Goal: Task Accomplishment & Management: Manage account settings

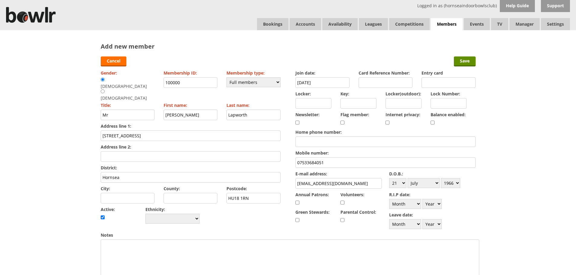
select select "1"
select select "21"
select select "7"
select select "1966"
type input "Janet Lapworth 07957147833"
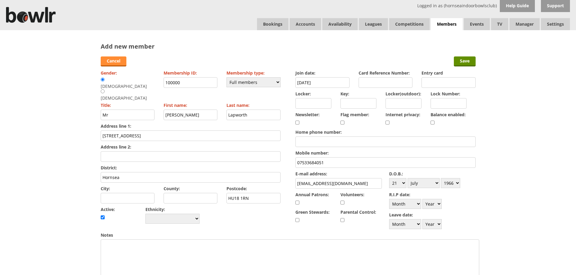
click at [121, 60] on link "Cancel" at bounding box center [114, 62] width 26 height 10
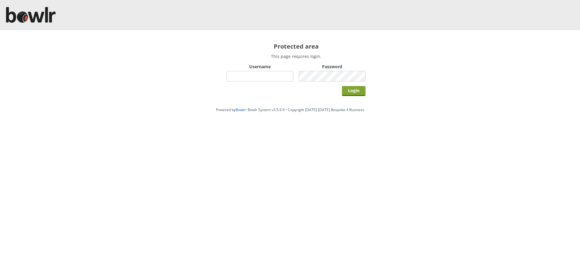
type input "hornseaindoorbowlsclub"
click at [354, 89] on input "Login" at bounding box center [354, 91] width 24 height 10
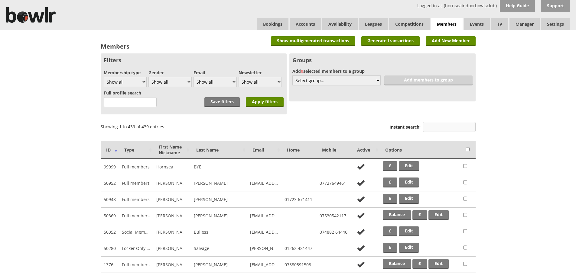
click at [455, 124] on input "Instant search:" at bounding box center [448, 127] width 53 height 10
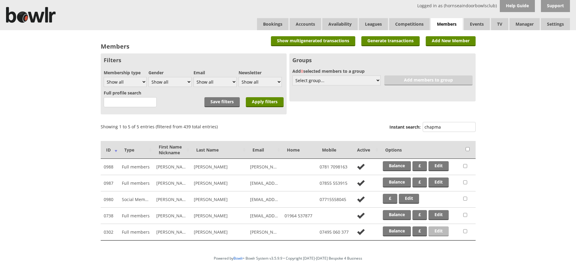
type input "chapma"
click at [445, 231] on link "Edit" at bounding box center [438, 232] width 20 height 10
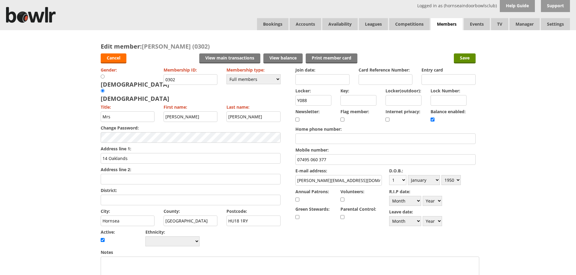
click at [397, 176] on select "Day 1 2 3 4 5 6 7 8 9 10 11 12 13 14 15 16 17 18 19 20 21 22 23 24 25 26 27 28 …" at bounding box center [397, 180] width 17 height 10
select select "7"
click at [389, 175] on select "Day 1 2 3 4 5 6 7 8 9 10 11 12 13 14 15 16 17 18 19 20 21 22 23 24 25 26 27 28 …" at bounding box center [397, 180] width 17 height 10
click at [427, 181] on select "Month January February March April May June July August September October Novem…" at bounding box center [424, 180] width 32 height 10
select select "3"
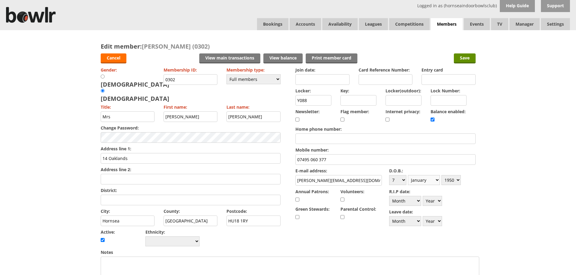
click at [408, 175] on select "Month January February March April May June July August September October Novem…" at bounding box center [424, 180] width 32 height 10
click at [454, 177] on select "Year 1900 1901 1902 1903 1904 1905 1906 1907 1908 1909 1910 1911 1912 1913 1914…" at bounding box center [450, 180] width 19 height 10
select select "1947"
click at [441, 175] on select "Year 1900 1901 1902 1903 1904 1905 1906 1907 1908 1909 1910 1911 1912 1913 1914…" at bounding box center [450, 180] width 19 height 10
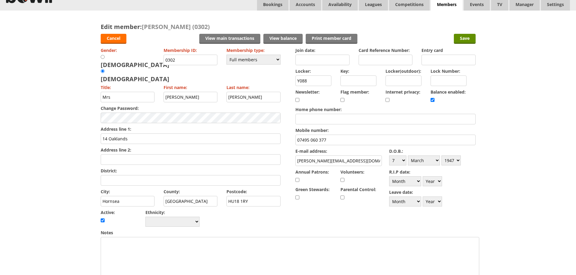
scroll to position [30, 0]
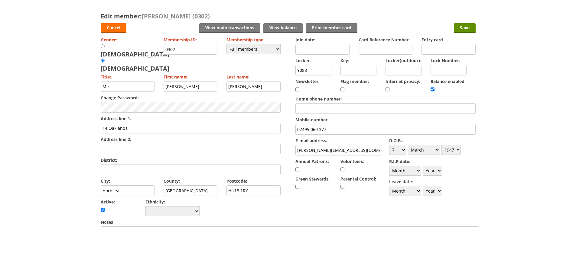
click at [125, 165] on input "District:" at bounding box center [191, 170] width 180 height 11
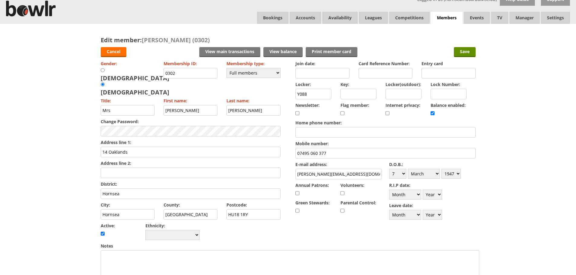
scroll to position [0, 0]
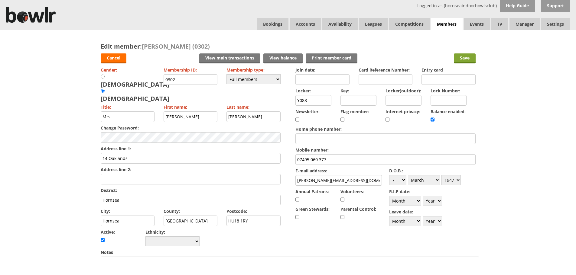
type input "Hornsea"
click at [470, 54] on input "Save" at bounding box center [465, 58] width 22 height 10
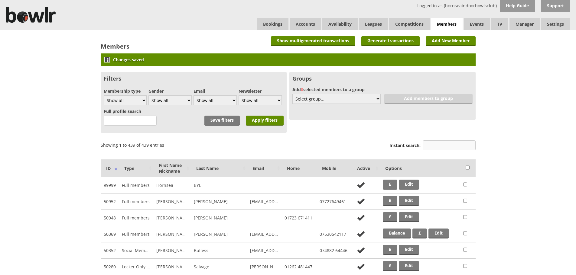
click at [431, 145] on input "Instant search:" at bounding box center [448, 146] width 53 height 10
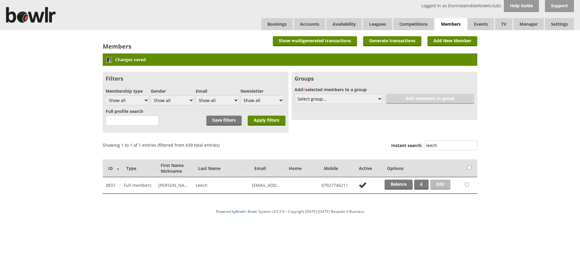
type input "leech"
click at [442, 180] on link "Edit" at bounding box center [440, 185] width 20 height 10
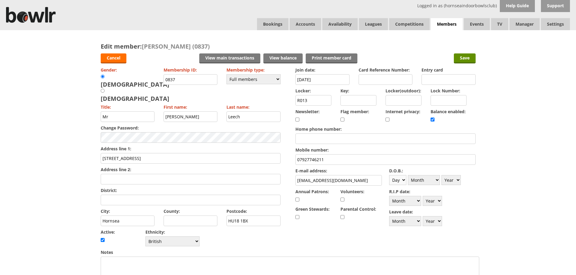
click at [392, 178] on select "Day 1 2 3 4 5 6 7 8 9 10 11 12 13 14 15 16 17 18 19 20 21 22 23 24 25 26 27 28 …" at bounding box center [397, 180] width 17 height 10
select select "27"
click at [389, 175] on select "Day 1 2 3 4 5 6 7 8 9 10 11 12 13 14 15 16 17 18 19 20 21 22 23 24 25 26 27 28 …" at bounding box center [397, 180] width 17 height 10
click at [423, 181] on select "Month January February March April May June July August September October Novem…" at bounding box center [424, 180] width 32 height 10
select select "10"
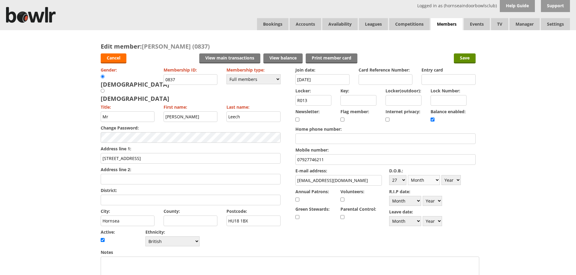
click at [408, 175] on select "Month January February March April May June July August September October Novem…" at bounding box center [424, 180] width 32 height 10
click at [444, 178] on select "Year 1900 1901 1902 1903 1904 1905 1906 1907 1908 1909 1910 1911 1912 1913 1914…" at bounding box center [450, 180] width 19 height 10
select select "1958"
click at [441, 175] on select "Year 1900 1901 1902 1903 1904 1905 1906 1907 1908 1909 1910 1911 1912 1913 1914…" at bounding box center [450, 180] width 19 height 10
click at [463, 57] on input "Save" at bounding box center [465, 58] width 22 height 10
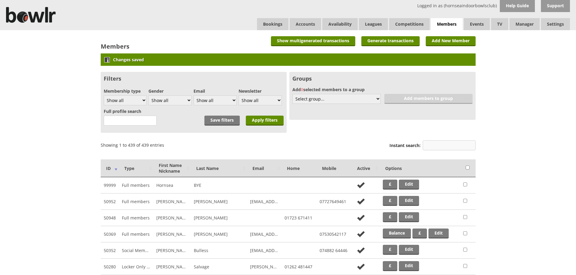
click at [460, 144] on input "Instant search:" at bounding box center [448, 146] width 53 height 10
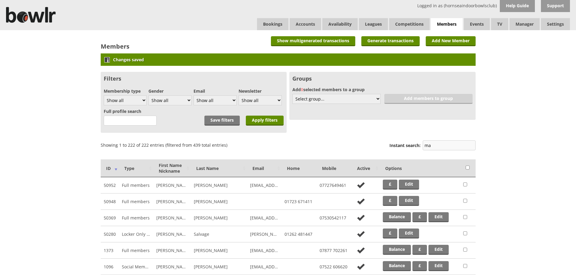
type input "m"
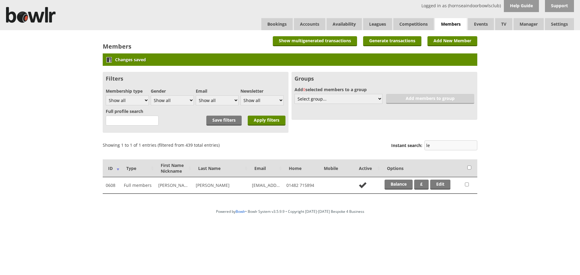
type input "l"
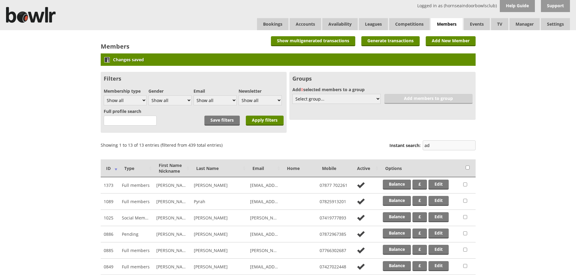
type input "a"
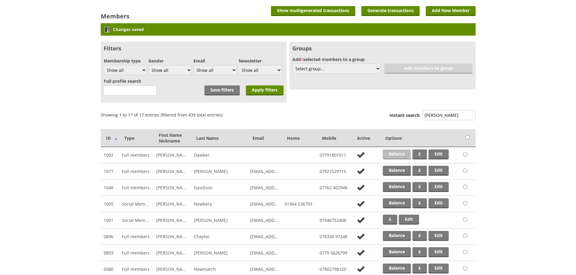
scroll to position [23, 0]
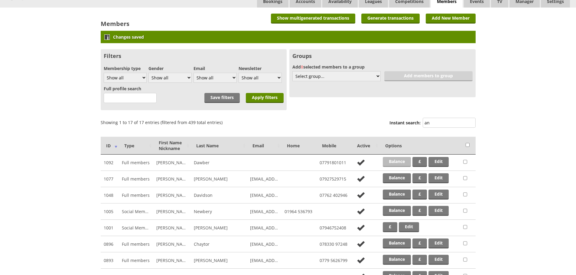
type input "a"
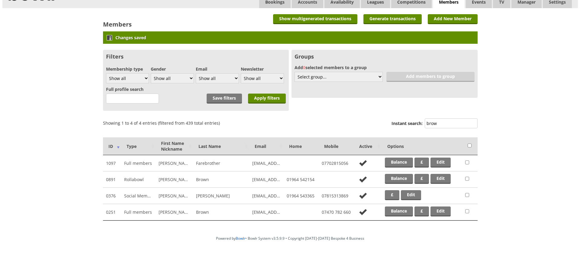
scroll to position [0, 0]
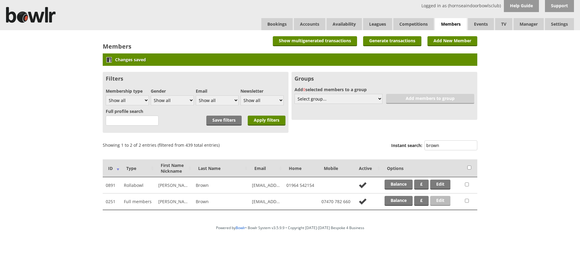
type input "brown"
click at [444, 199] on link "Edit" at bounding box center [440, 201] width 20 height 10
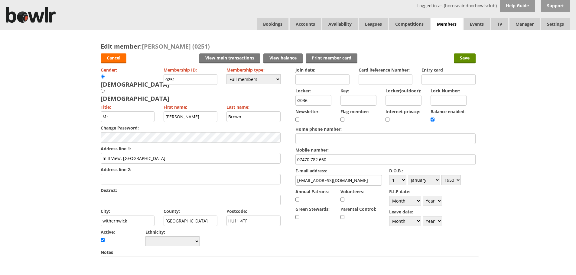
click at [400, 185] on div "D.O.B.: Day 1 2 3 4 5 6 7 8 9 10 11 12 13 14 15 16 17 18 19 20 21 22 23 24 25 2…" at bounding box center [432, 176] width 86 height 20
click at [401, 182] on select "Day 1 2 3 4 5 6 7 8 9 10 11 12 13 14 15 16 17 18 19 20 21 22 23 24 25 26 27 28 …" at bounding box center [397, 180] width 17 height 10
select select "10"
click at [389, 175] on select "Day 1 2 3 4 5 6 7 8 9 10 11 12 13 14 15 16 17 18 19 20 21 22 23 24 25 26 27 28 …" at bounding box center [397, 180] width 17 height 10
drag, startPoint x: 421, startPoint y: 178, endPoint x: 422, endPoint y: 174, distance: 4.7
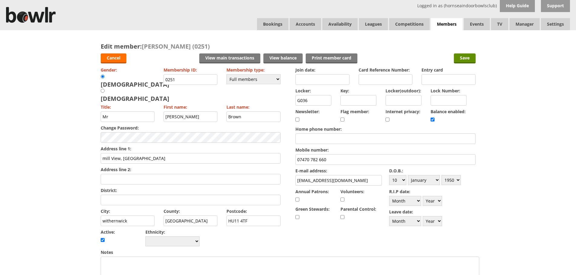
click at [422, 174] on div "D.O.B.: Day 1 2 3 4 5 6 7 8 9 10 11 12 13 14 15 16 17 18 19 20 21 22 23 24 25 2…" at bounding box center [432, 176] width 86 height 20
click at [408, 175] on select "Month January February March April May June July August September October Novem…" at bounding box center [424, 180] width 32 height 10
click at [453, 180] on select "Year 1900 1901 1902 1903 1904 1905 1906 1907 1908 1909 1910 1911 1912 1913 1914…" at bounding box center [450, 180] width 19 height 10
select select "1947"
click at [441, 175] on select "Year 1900 1901 1902 1903 1904 1905 1906 1907 1908 1909 1910 1911 1912 1913 1914…" at bounding box center [450, 180] width 19 height 10
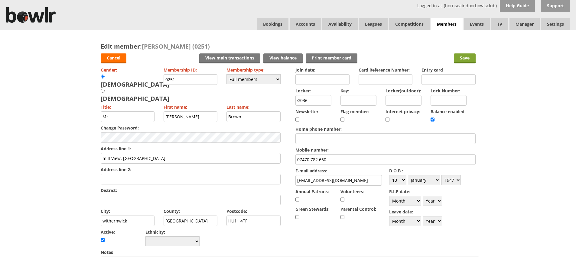
click at [461, 60] on input "Save" at bounding box center [465, 58] width 22 height 10
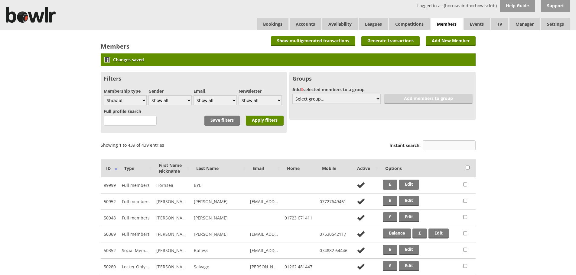
click at [444, 145] on input "Instant search:" at bounding box center [448, 146] width 53 height 10
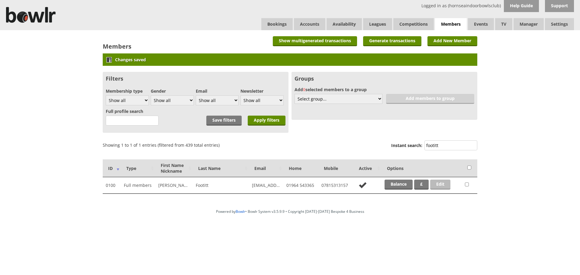
type input "footitt"
click at [446, 184] on link "Edit" at bounding box center [440, 185] width 20 height 10
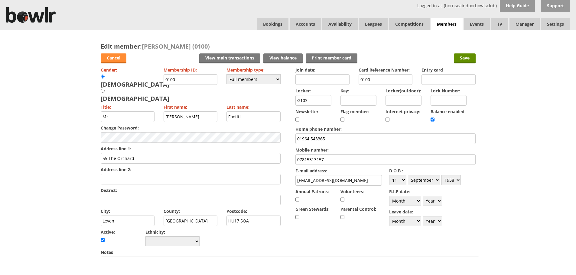
click at [118, 57] on link "Cancel" at bounding box center [114, 58] width 26 height 10
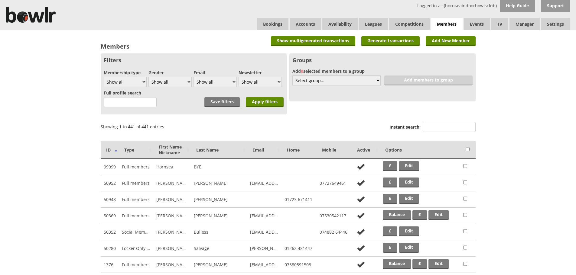
click at [264, 24] on link "Bookings" at bounding box center [272, 24] width 31 height 12
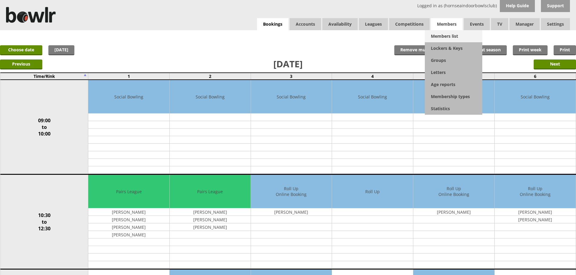
click at [451, 35] on link "Members list" at bounding box center [453, 36] width 57 height 12
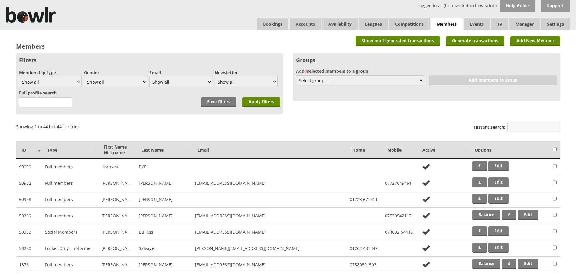
click at [526, 126] on input "Instant search:" at bounding box center [533, 127] width 53 height 10
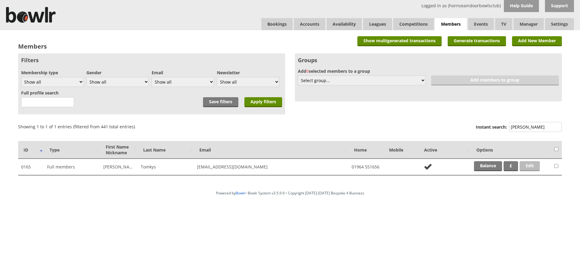
type input "tomky"
click at [538, 169] on link "Edit" at bounding box center [530, 166] width 20 height 10
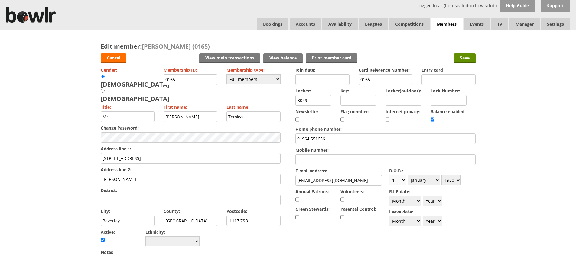
click at [403, 184] on select "Day 1 2 3 4 5 6 7 8 9 10 11 12 13 14 15 16 17 18 19 20 21 22 23 24 25 26 27 28 …" at bounding box center [397, 180] width 17 height 10
select select "23"
click at [389, 175] on select "Day 1 2 3 4 5 6 7 8 9 10 11 12 13 14 15 16 17 18 19 20 21 22 23 24 25 26 27 28 …" at bounding box center [397, 180] width 17 height 10
click at [428, 180] on select "Month January February March April May June July August September October Novem…" at bounding box center [424, 180] width 32 height 10
select select "4"
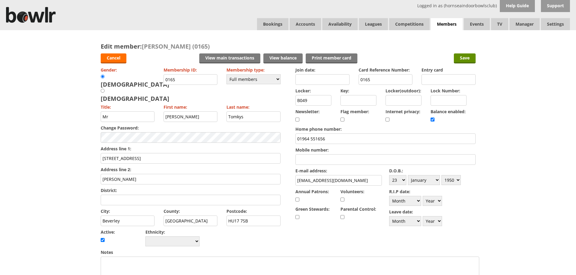
click at [408, 175] on select "Month January February March April May June July August September October Novem…" at bounding box center [424, 180] width 32 height 10
click at [448, 180] on select "Year 1900 1901 1902 1903 1904 1905 1906 1907 1908 1909 1910 1911 1912 1913 1914…" at bounding box center [450, 180] width 19 height 10
select select "1945"
click at [441, 175] on select "Year 1900 1901 1902 1903 1904 1905 1906 1907 1908 1909 1910 1911 1912 1913 1914…" at bounding box center [450, 180] width 19 height 10
click at [468, 55] on input "Save" at bounding box center [465, 58] width 22 height 10
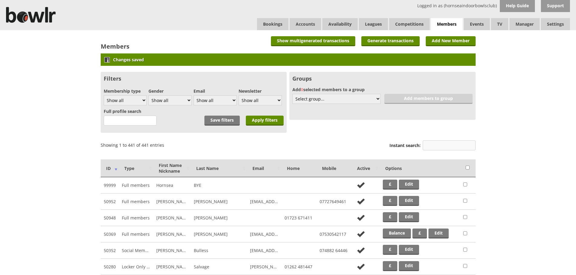
click at [438, 147] on input "Instant search:" at bounding box center [448, 146] width 53 height 10
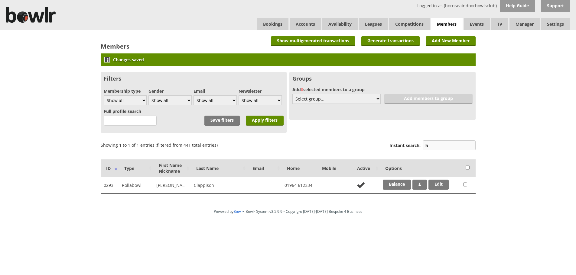
type input "l"
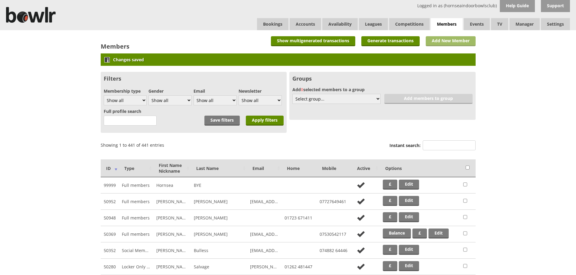
click at [455, 43] on link "Add New Member" at bounding box center [450, 41] width 50 height 10
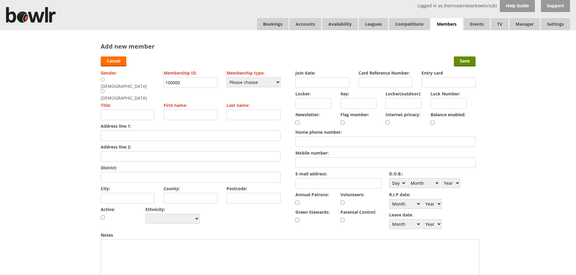
click at [102, 77] on div "Gender: Male Female" at bounding box center [128, 85] width 54 height 32
click at [110, 80] on div "[DEMOGRAPHIC_DATA]" at bounding box center [126, 83] width 51 height 12
click at [104, 81] on input "radio" at bounding box center [103, 79] width 4 height 5
radio input "true"
type input "Mr"
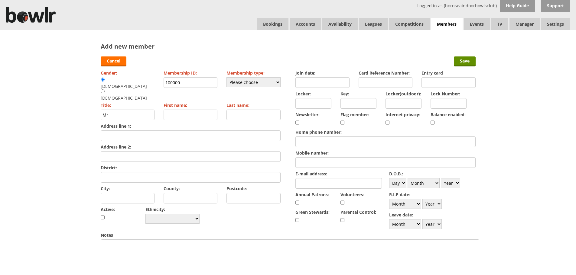
click at [186, 110] on input "First name:" at bounding box center [190, 115] width 54 height 11
type input "Stephen"
click at [249, 110] on input "Last name:" at bounding box center [253, 115] width 54 height 11
type input "Lapworth"
click at [193, 84] on input "100000" at bounding box center [190, 82] width 54 height 11
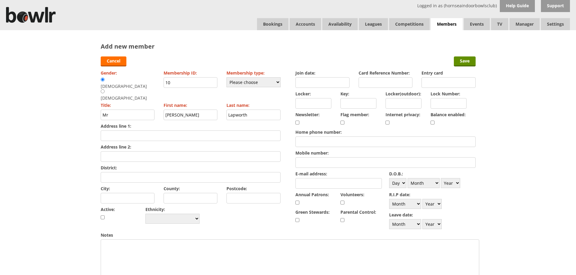
type input "1"
type input "1103"
click at [320, 85] on input "Join date:" at bounding box center [322, 82] width 54 height 11
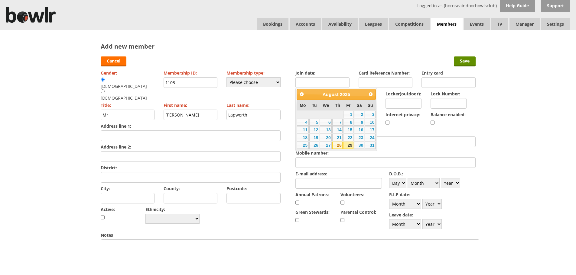
click at [336, 145] on link "28" at bounding box center [337, 145] width 10 height 7
type input "28-08-2025"
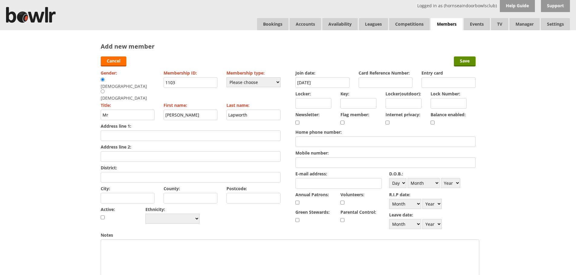
click at [338, 164] on input "Mobile number:" at bounding box center [385, 162] width 180 height 11
type input "07533684051"
click at [325, 183] on input "E-mail address:" at bounding box center [338, 183] width 86 height 11
type input "[EMAIL_ADDRESS][DOMAIN_NAME]"
click at [242, 131] on input "Address line 1:" at bounding box center [191, 136] width 180 height 11
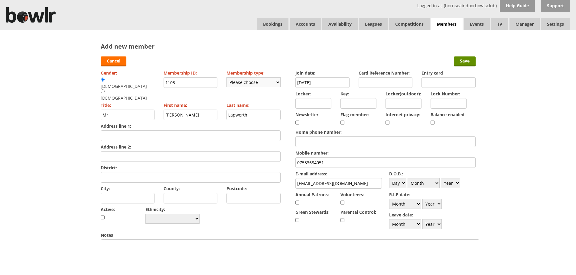
click at [271, 78] on select "Please choose Full members Rollabowl Juniors Social Members Student Pending Lef…" at bounding box center [253, 82] width 54 height 10
select select "1"
click at [226, 77] on select "Please choose Full members Rollabowl Juniors Social Members Student Pending Lef…" at bounding box center [253, 82] width 54 height 10
checkbox input "true"
click at [228, 131] on input "Address line 1:" at bounding box center [191, 136] width 180 height 11
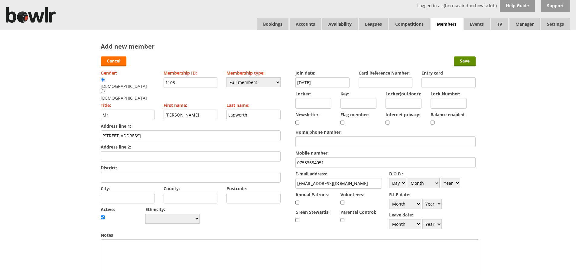
type input "16 lindale avenue"
click at [197, 172] on input "District:" at bounding box center [191, 177] width 180 height 11
type input "Hornsea"
click at [259, 193] on input "Postcode:" at bounding box center [253, 198] width 54 height 11
type input "HU18 1RN"
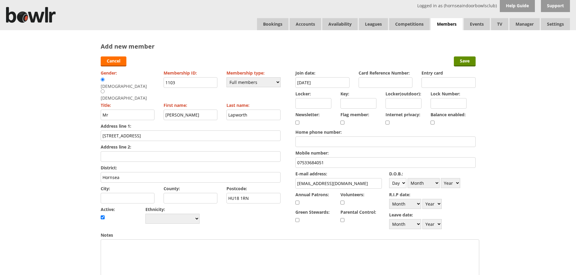
click at [396, 182] on select "Day 1 2 3 4 5 6 7 8 9 10 11 12 13 14 15 16 17 18 19 20 21 22 23 24 25 26 27 28 …" at bounding box center [397, 183] width 17 height 10
select select "21"
click at [389, 178] on select "Day 1 2 3 4 5 6 7 8 9 10 11 12 13 14 15 16 17 18 19 20 21 22 23 24 25 26 27 28 …" at bounding box center [397, 183] width 17 height 10
click at [431, 186] on select "Month January February March April May June July August September October Novem…" at bounding box center [423, 183] width 32 height 10
select select "7"
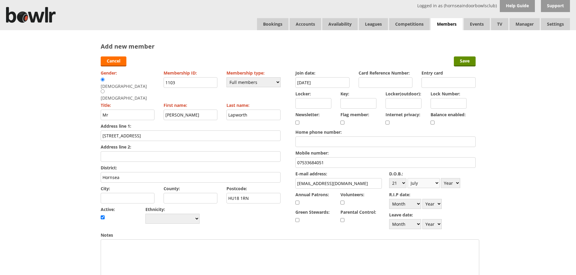
click at [407, 178] on select "Month January February March April May June July August September October Novem…" at bounding box center [423, 183] width 32 height 10
click at [451, 180] on select "Year 1900 1901 1902 1903 1904 1905 1906 1907 1908 1909 1910 1911 1912 1913 1914…" at bounding box center [450, 183] width 19 height 10
select select "1966"
click at [441, 178] on select "Year 1900 1901 1902 1903 1904 1905 1906 1907 1908 1909 1910 1911 1912 1913 1914…" at bounding box center [450, 183] width 19 height 10
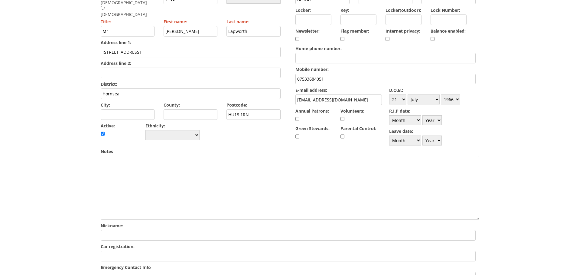
scroll to position [212, 0]
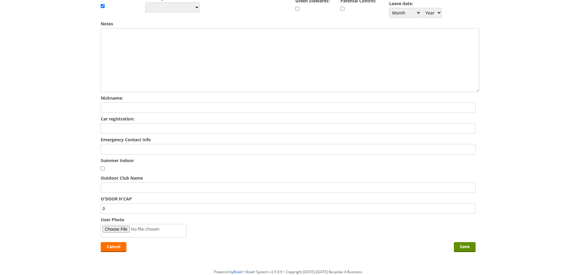
click at [174, 151] on input "Emergency Contact Info" at bounding box center [288, 149] width 375 height 11
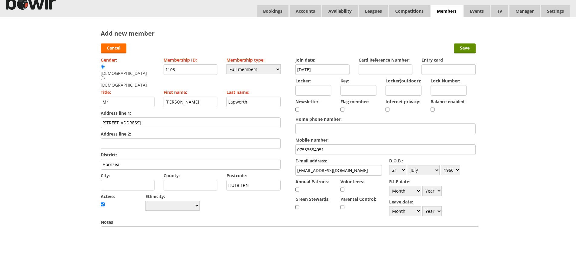
scroll to position [0, 0]
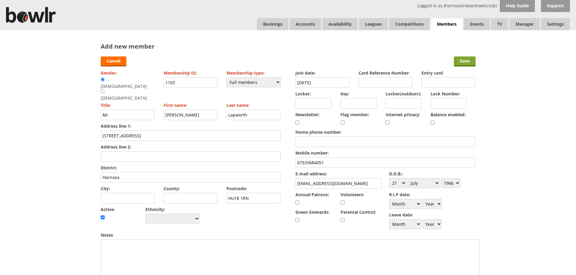
type input "Janet 07957147833"
click at [471, 59] on input "Save" at bounding box center [465, 62] width 22 height 10
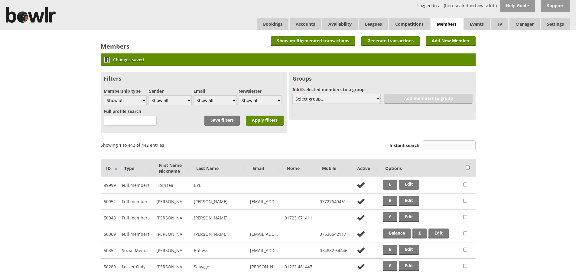
click at [457, 141] on input "Instant search:" at bounding box center [448, 146] width 53 height 10
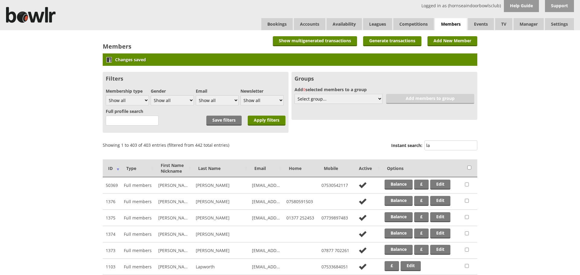
type input "l"
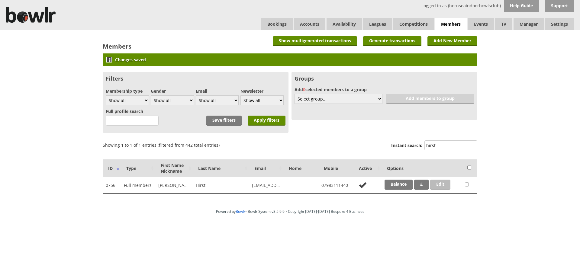
type input "hirst"
click at [445, 186] on link "Edit" at bounding box center [440, 185] width 20 height 10
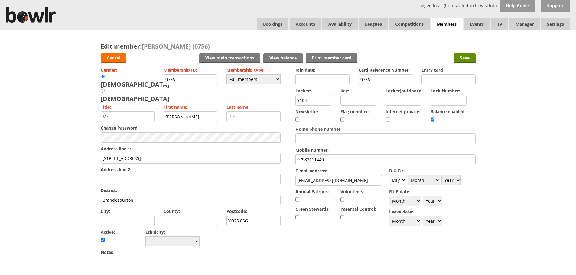
click at [395, 183] on select "Day 1 2 3 4 5 6 7 8 9 10 11 12 13 14 15 16 17 18 19 20 21 22 23 24 25 26 27 28 …" at bounding box center [397, 180] width 17 height 10
click at [111, 57] on link "Cancel" at bounding box center [114, 58] width 26 height 10
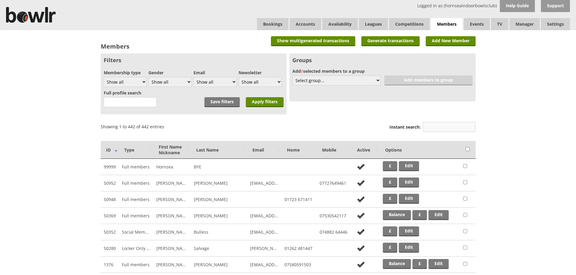
click at [467, 130] on input "Instant search:" at bounding box center [448, 127] width 53 height 10
type input "a"
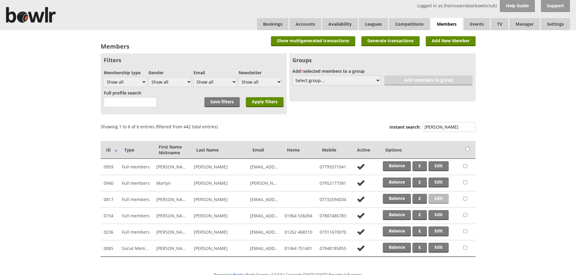
type input "smith"
click at [446, 202] on link "Edit" at bounding box center [438, 199] width 20 height 10
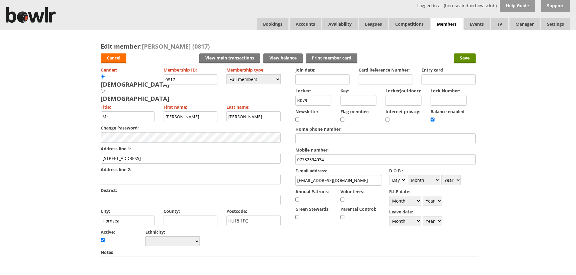
click at [396, 178] on select "Day 1 2 3 4 5 6 7 8 9 10 11 12 13 14 15 16 17 18 19 20 21 22 23 24 25 26 27 28 …" at bounding box center [397, 180] width 17 height 10
select select "13"
click at [389, 175] on select "Day 1 2 3 4 5 6 7 8 9 10 11 12 13 14 15 16 17 18 19 20 21 22 23 24 25 26 27 28 …" at bounding box center [397, 180] width 17 height 10
click at [421, 184] on select "Month January February March April May June July August September October Novem…" at bounding box center [424, 180] width 32 height 10
select select "10"
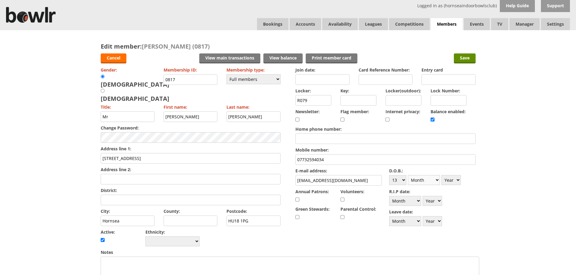
click at [408, 175] on select "Month January February March April May June July August September October Novem…" at bounding box center [424, 180] width 32 height 10
click at [451, 178] on select "Year [DATE] 1901 1902 1903 1904 1905 1906 1907 1908 1909 1910 1911 1912 1913 19…" at bounding box center [450, 180] width 19 height 10
select select "1962"
click at [441, 175] on select "Year [DATE] 1901 1902 1903 1904 1905 1906 1907 1908 1909 1910 1911 1912 1913 19…" at bounding box center [450, 180] width 19 height 10
click at [461, 58] on input "Save" at bounding box center [465, 58] width 22 height 10
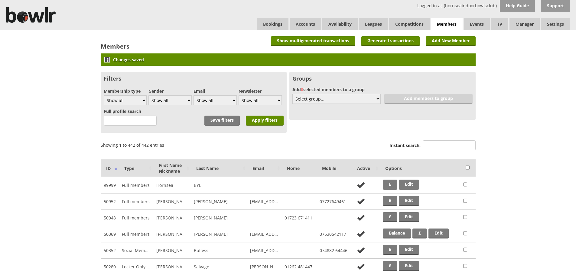
click at [443, 153] on div "Instant search:" at bounding box center [432, 146] width 86 height 15
click at [443, 147] on input "Instant search:" at bounding box center [448, 146] width 53 height 10
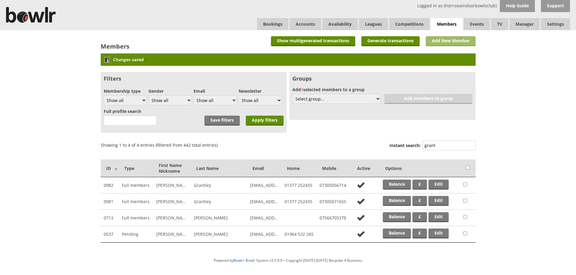
type input "grant"
click at [442, 40] on link "Add New Member" at bounding box center [450, 41] width 50 height 10
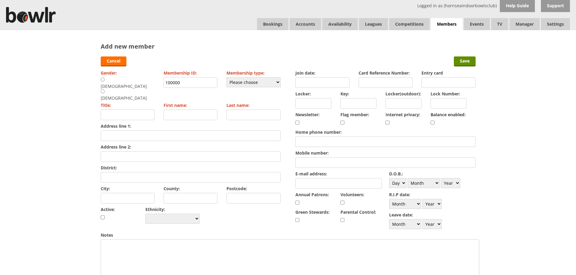
click at [105, 89] on input "radio" at bounding box center [103, 91] width 4 height 5
radio input "true"
type input "Mrs"
click at [196, 110] on input "First name:" at bounding box center [190, 115] width 54 height 11
type input "[PERSON_NAME]"
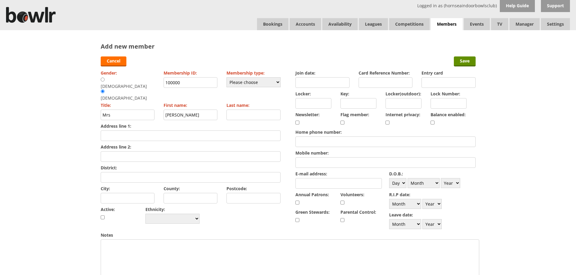
click at [241, 110] on input "Last name:" at bounding box center [253, 115] width 54 height 11
type input "Grant"
click at [269, 82] on select "Please choose Full members Rollabowl Juniors Social Members Student Pending Lef…" at bounding box center [253, 82] width 54 height 10
select select "1"
click at [226, 77] on select "Please choose Full members Rollabowl Juniors Social Members Student Pending Lef…" at bounding box center [253, 82] width 54 height 10
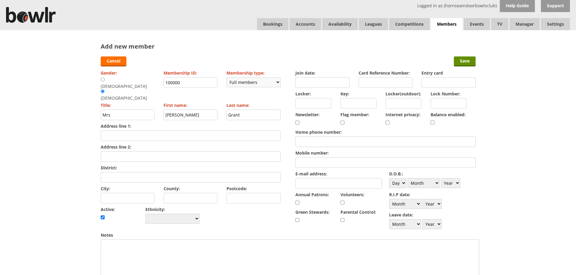
checkbox input "true"
click at [206, 82] on input "100000" at bounding box center [190, 82] width 54 height 11
type input "1"
type input "1101"
click at [321, 79] on input "Join date:" at bounding box center [322, 82] width 54 height 11
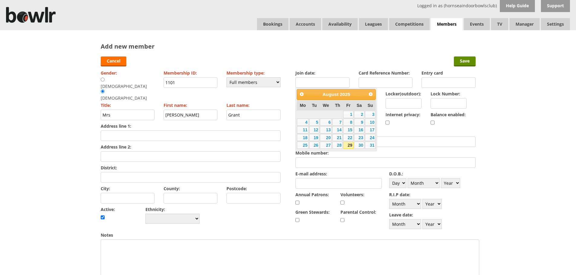
click at [346, 144] on link "29" at bounding box center [348, 145] width 10 height 7
type input "29-08-2025"
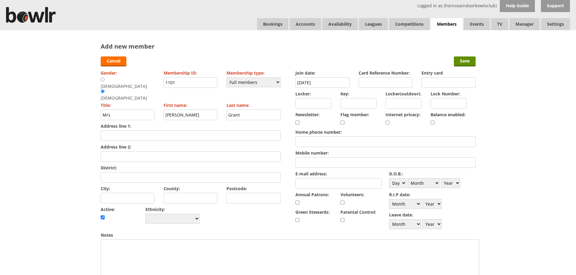
click at [349, 163] on input "Mobile number:" at bounding box center [385, 162] width 180 height 11
type input "07879485191"
click at [400, 183] on select "Day 1 2 3 4 5 6 7 8 9 10 11 12 13 14 15 16 17 18 19 20 21 22 23 24 25 26 27 28 …" at bounding box center [397, 183] width 17 height 10
select select "20"
click at [389, 178] on select "Day 1 2 3 4 5 6 7 8 9 10 11 12 13 14 15 16 17 18 19 20 21 22 23 24 25 26 27 28 …" at bounding box center [397, 183] width 17 height 10
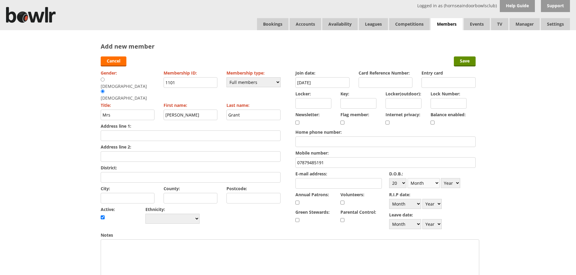
click at [420, 185] on select "Month January February March April May June July August September October Novem…" at bounding box center [423, 183] width 32 height 10
select select "5"
click at [407, 178] on select "Month January February March April May June July August September October Novem…" at bounding box center [423, 183] width 32 height 10
click at [452, 186] on select "Year 1900 1901 1902 1903 1904 1905 1906 1907 1908 1909 1910 1911 1912 1913 1914…" at bounding box center [450, 183] width 19 height 10
select select "1970"
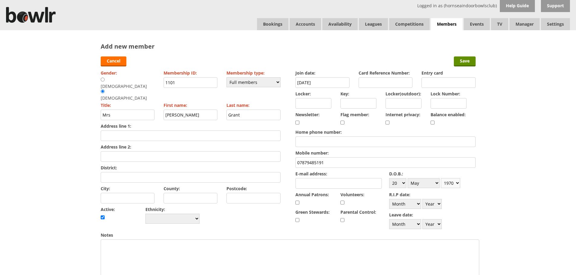
click at [441, 178] on select "Year 1900 1901 1902 1903 1904 1905 1906 1907 1908 1909 1910 1911 1912 1913 1914…" at bounding box center [450, 183] width 19 height 10
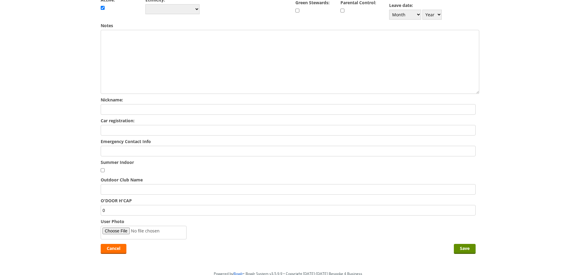
scroll to position [212, 0]
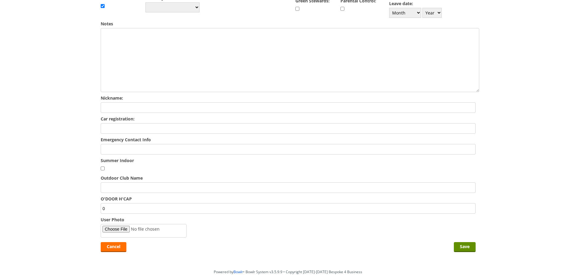
click at [173, 147] on input "Emergency Contact Info" at bounding box center [288, 149] width 375 height 11
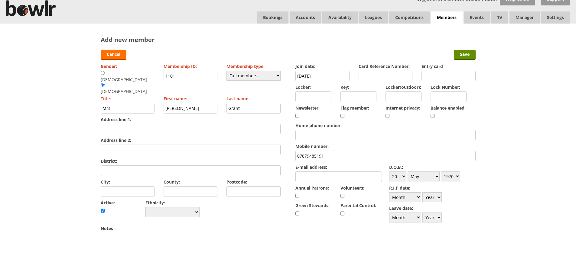
scroll to position [0, 0]
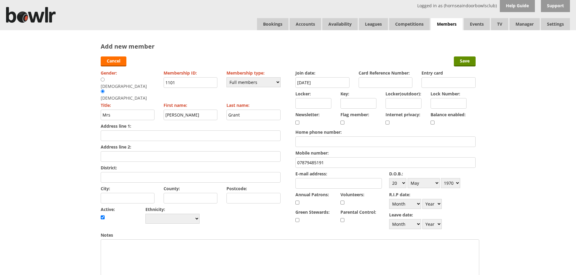
type input "Janet 07425918021"
click at [175, 131] on input "Address line 1:" at bounding box center [191, 136] width 180 height 11
type input "15 Driffield road"
click at [118, 172] on input "District:" at bounding box center [191, 177] width 180 height 11
type input "Nafferton"
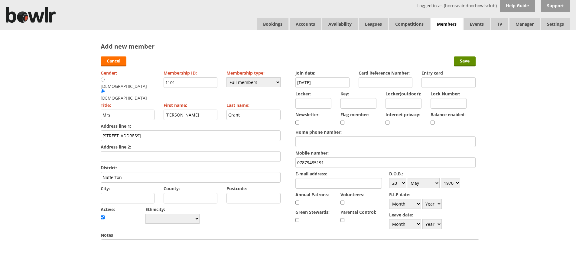
click at [241, 193] on input "Postcode:" at bounding box center [253, 198] width 54 height 11
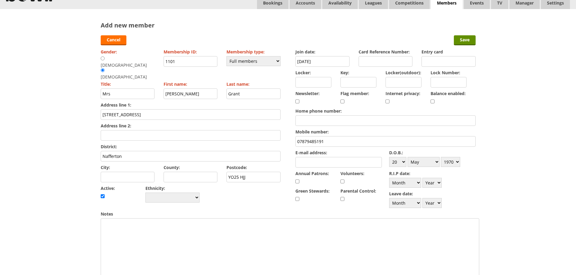
scroll to position [30, 0]
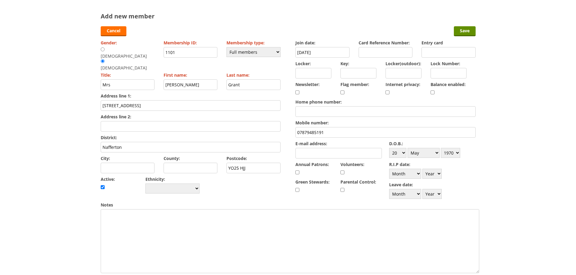
type input "YO25 HJJ"
click at [313, 69] on input "Locker:" at bounding box center [313, 73] width 36 height 11
type input "YO57"
click at [323, 158] on input "E-mail address:" at bounding box center [338, 153] width 86 height 11
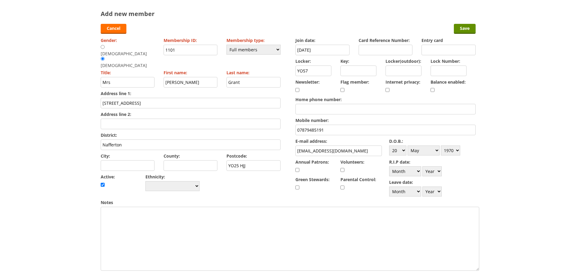
scroll to position [0, 0]
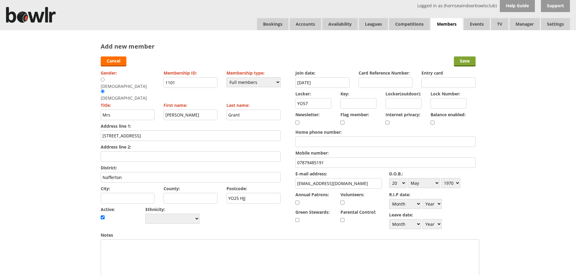
type input "Hazegrant7@gmail.com"
click at [466, 63] on input "Save" at bounding box center [465, 62] width 22 height 10
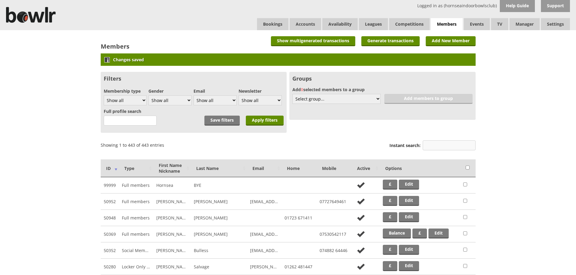
click at [431, 149] on input "Instant search:" at bounding box center [448, 146] width 53 height 10
click at [441, 39] on link "Add New Member" at bounding box center [450, 41] width 50 height 10
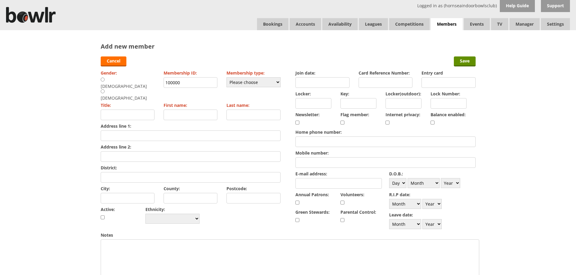
click at [107, 79] on div "Male" at bounding box center [126, 83] width 51 height 12
click at [104, 79] on input "radio" at bounding box center [103, 79] width 4 height 5
radio input "true"
type input "Mr"
click at [191, 110] on input "First name:" at bounding box center [190, 115] width 54 height 11
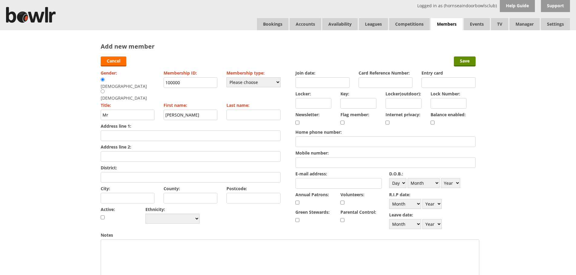
type input "[PERSON_NAME]"
click at [234, 110] on input "Last name:" at bounding box center [253, 115] width 54 height 11
type input "[PERSON_NAME]"
click at [179, 131] on input "Address line 1:" at bounding box center [191, 136] width 180 height 11
click at [239, 81] on select "Please choose Full members Rollabowl Juniors Social Members Student Pending Lef…" at bounding box center [253, 82] width 54 height 10
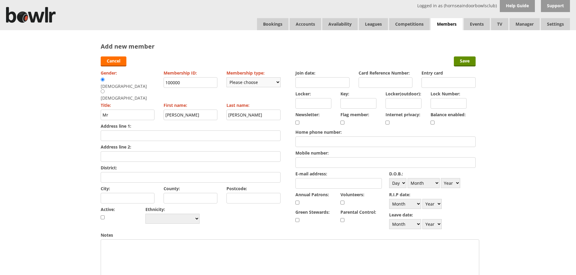
select select "1"
click at [226, 77] on select "Please choose Full members Rollabowl Juniors Social Members Student Pending Lef…" at bounding box center [253, 82] width 54 height 10
checkbox input "true"
click at [185, 131] on input "Address line 1:" at bounding box center [191, 136] width 180 height 11
type input "7 orchard close"
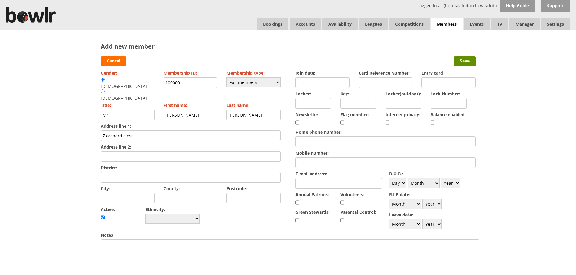
click at [145, 172] on input "District:" at bounding box center [191, 177] width 180 height 11
type input "Nafferton"
click at [230, 193] on input "Postcode:" at bounding box center [253, 198] width 54 height 11
type input "YO25 4LQ"
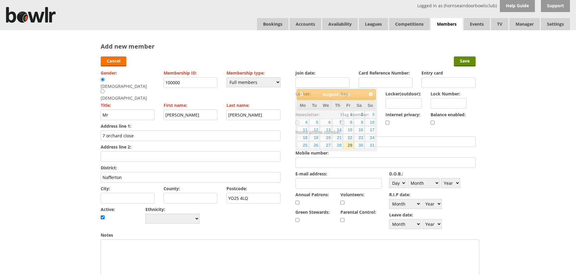
drag, startPoint x: 303, startPoint y: 84, endPoint x: 312, endPoint y: 98, distance: 17.1
click at [304, 87] on input "Join date:" at bounding box center [322, 82] width 54 height 11
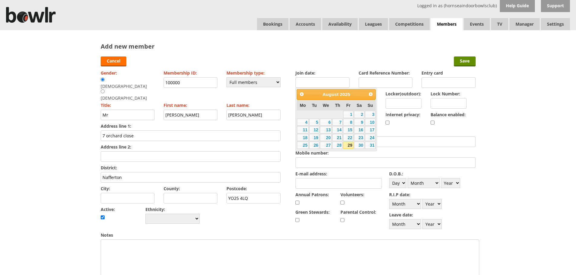
click at [348, 143] on link "29" at bounding box center [348, 145] width 10 height 7
type input "29-08-2025"
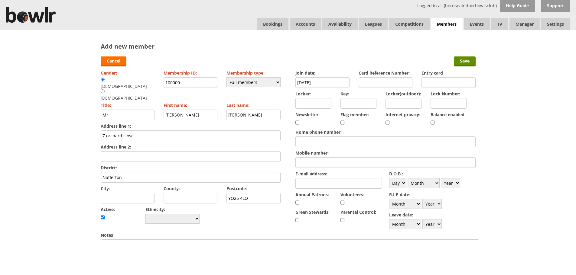
click at [311, 104] on input "Locker:" at bounding box center [313, 103] width 36 height 11
type input "yo58"
click at [327, 162] on input "Mobile number:" at bounding box center [385, 162] width 180 height 11
type input "07543491129"
click at [320, 182] on input "E-mail address:" at bounding box center [338, 183] width 86 height 11
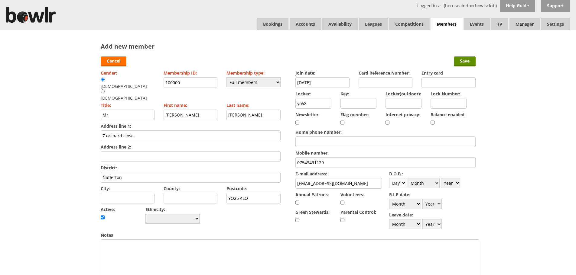
type input "dholman843@gmail.com"
click at [398, 183] on select "Day 1 2 3 4 5 6 7 8 9 10 11 12 13 14 15 16 17 18 19 20 21 22 23 24 25 26 27 28 …" at bounding box center [397, 183] width 17 height 10
select select "8"
click at [389, 178] on select "Day 1 2 3 4 5 6 7 8 9 10 11 12 13 14 15 16 17 18 19 20 21 22 23 24 25 26 27 28 …" at bounding box center [397, 183] width 17 height 10
click at [424, 180] on select "Month January February March April May June July August September October Novem…" at bounding box center [423, 183] width 32 height 10
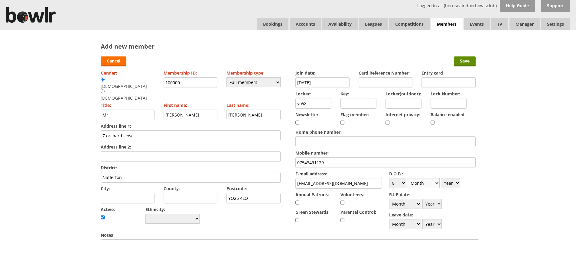
click at [407, 178] on select "Month January February March April May June July August September October Novem…" at bounding box center [423, 183] width 32 height 10
click at [419, 179] on select "Month January February March April May June July August September October Novem…" at bounding box center [423, 183] width 32 height 10
select select "8"
click at [407, 178] on select "Month January February March April May June July August September October Novem…" at bounding box center [423, 183] width 32 height 10
click at [447, 186] on select "Year 1900 1901 1902 1903 1904 1905 1906 1907 1908 1909 1910 1911 1912 1913 1914…" at bounding box center [450, 183] width 19 height 10
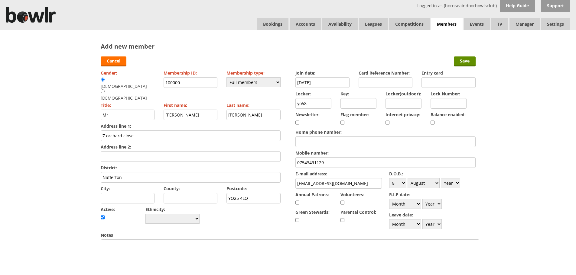
select select "1943"
click at [441, 178] on select "Year 1900 1901 1902 1903 1904 1905 1906 1907 1908 1909 1910 1911 1912 1913 1914…" at bounding box center [450, 183] width 19 height 10
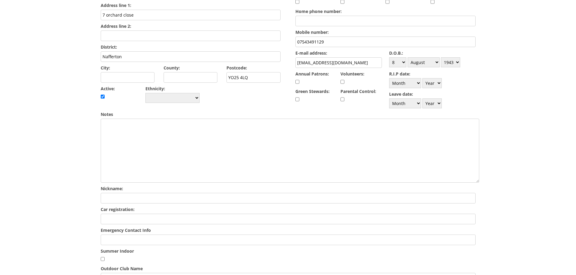
scroll to position [242, 0]
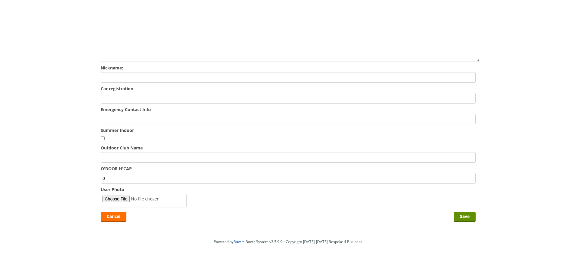
click at [108, 119] on input "Emergency Contact Info" at bounding box center [288, 119] width 375 height 11
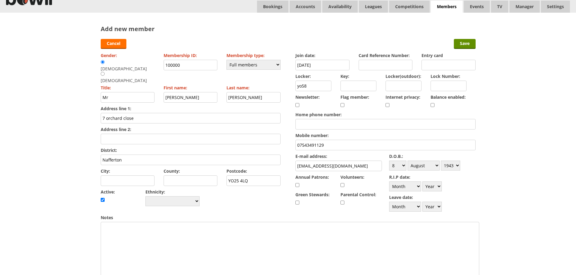
scroll to position [0, 0]
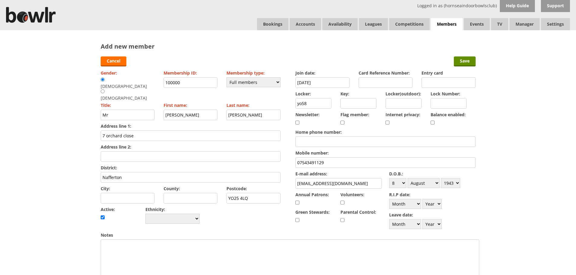
type input "Janet 07425491129"
click at [206, 75] on label "Membership ID:" at bounding box center [190, 73] width 54 height 6
click at [206, 77] on input "100000" at bounding box center [190, 82] width 54 height 11
click at [203, 82] on input "100000" at bounding box center [190, 82] width 54 height 11
type input "1"
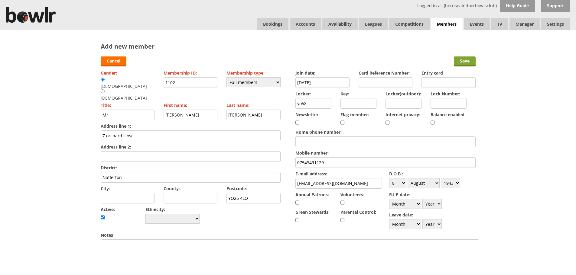
type input "1102"
click at [465, 62] on input "Save" at bounding box center [465, 62] width 22 height 10
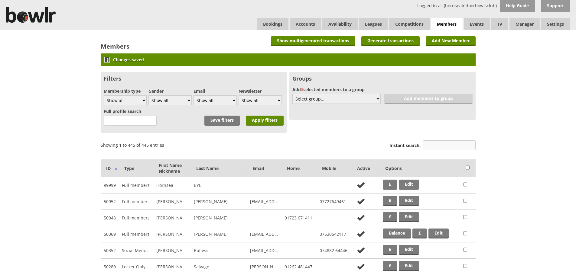
click at [450, 144] on input "Instant search:" at bounding box center [448, 146] width 53 height 10
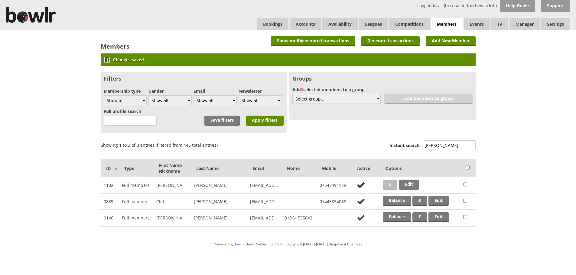
type input "holm"
click at [394, 181] on link "£" at bounding box center [390, 185] width 15 height 10
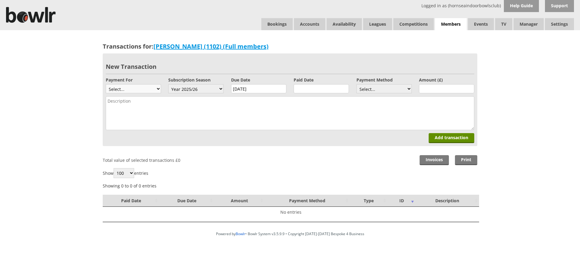
click at [156, 88] on select "Select... Full mem rink fee Locker Replacement key / card Subscription - Full M…" at bounding box center [133, 88] width 55 height 9
click at [63, 130] on div "Transactions for: [PERSON_NAME] (1102) (Full members) New Transaction Payment F…" at bounding box center [290, 129] width 580 height 198
click at [406, 87] on select "Select... Cash Card Cheque Bank Transfer Other Member Card Gift Voucher Balance" at bounding box center [384, 88] width 55 height 9
select select "2"
click at [357, 84] on select "Select... Cash Card Cheque Bank Transfer Other Member Card Gift Voucher Balance" at bounding box center [384, 88] width 55 height 9
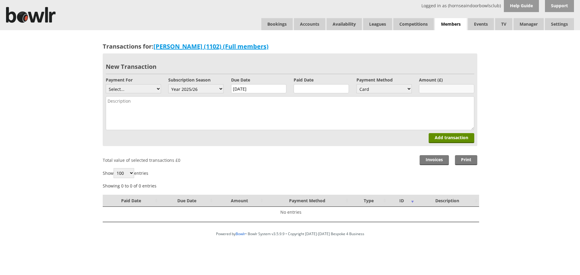
click at [434, 91] on input "number" at bounding box center [446, 88] width 55 height 9
type input "20.00"
click at [154, 85] on select "Select... Full mem rink fee Locker Replacement key / card Subscription - Full M…" at bounding box center [133, 88] width 55 height 9
click at [207, 114] on textarea at bounding box center [290, 113] width 369 height 34
click at [346, 158] on p "Total value of selected transactions £ 0" at bounding box center [290, 160] width 375 height 10
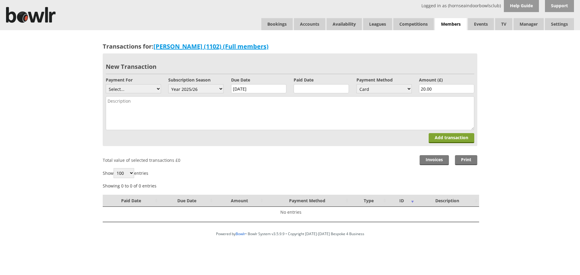
click at [461, 137] on input "Add transaction" at bounding box center [452, 138] width 46 height 10
click at [140, 87] on select "Select... Full mem rink fee Locker Replacement key / card Subscription - Full M…" at bounding box center [133, 88] width 55 height 9
select select "72"
click at [106, 84] on select "Select... Full mem rink fee Locker Replacement key / card Subscription - Full M…" at bounding box center [133, 88] width 55 height 9
type input "5"
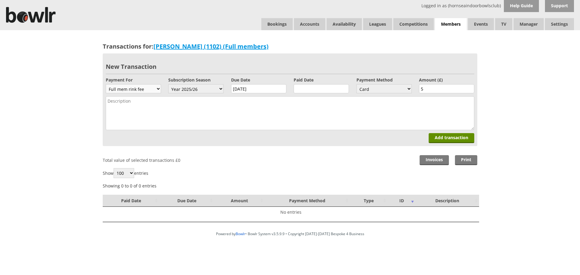
click at [148, 89] on select "Select... Full mem rink fee Locker Replacement key / card Subscription - Full M…" at bounding box center [133, 88] width 55 height 9
click at [65, 144] on div "Transactions for: [PERSON_NAME] (1102) (Full members) New Transaction Payment F…" at bounding box center [290, 129] width 580 height 198
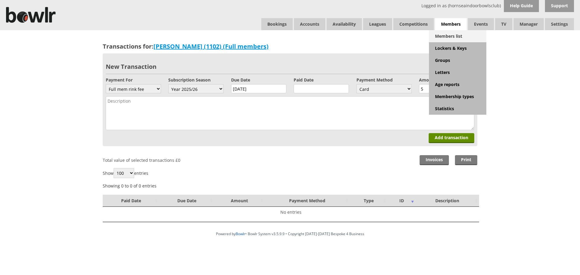
click at [448, 41] on link "Members list" at bounding box center [457, 36] width 57 height 12
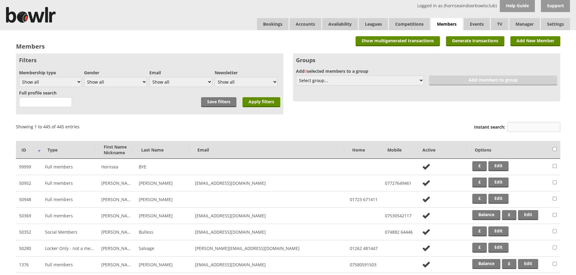
click at [519, 124] on input "Instant search:" at bounding box center [533, 127] width 53 height 10
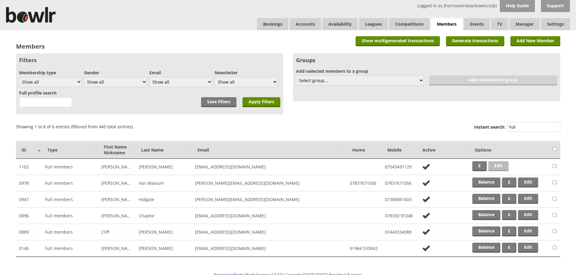
type input "hol"
click at [502, 164] on link "Edit" at bounding box center [498, 166] width 20 height 10
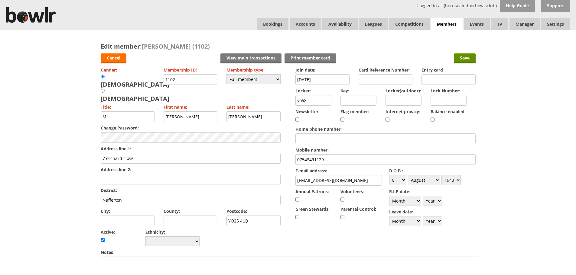
click at [106, 53] on div "Cancel View main transactions Print member card Save" at bounding box center [288, 57] width 375 height 15
click at [119, 55] on link "Cancel" at bounding box center [114, 58] width 26 height 10
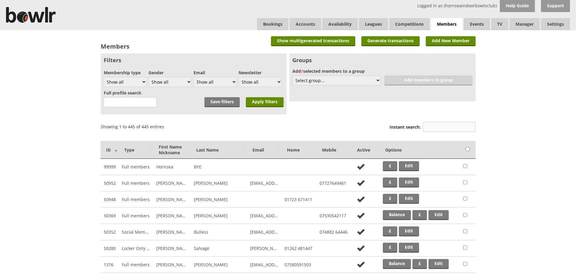
click at [447, 131] on input "Instant search:" at bounding box center [448, 127] width 53 height 10
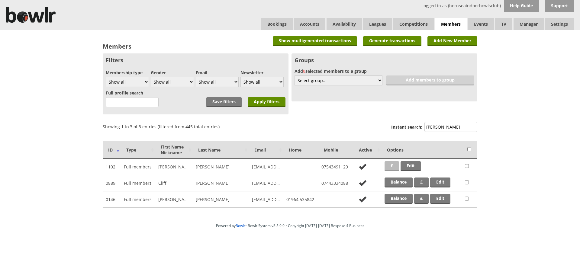
type input "holm"
click at [386, 165] on link "£" at bounding box center [392, 166] width 15 height 10
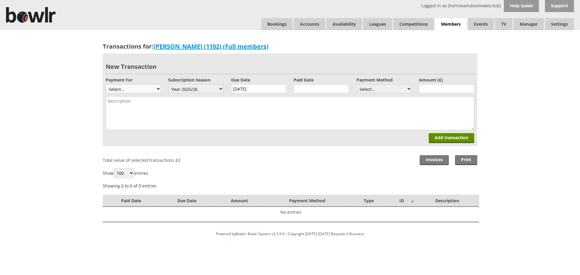
click at [155, 89] on select "Select... Full mem rink fee Locker Replacement key / card Subscription - Full M…" at bounding box center [133, 88] width 55 height 9
select select "70"
click at [106, 84] on select "Select... Full mem rink fee Locker Replacement key / card Subscription - Full M…" at bounding box center [133, 88] width 55 height 9
type input "25"
click at [151, 90] on select "Select... Full mem rink fee Locker Replacement key / card Subscription - Full M…" at bounding box center [133, 88] width 55 height 9
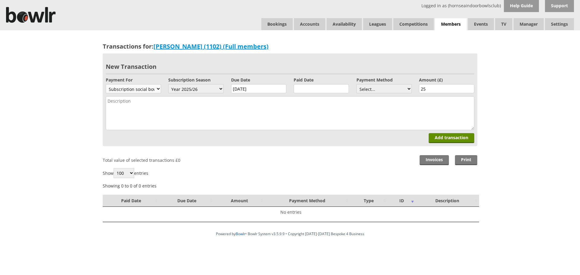
select select
click at [106, 84] on select "Select... Full mem rink fee Locker Replacement key / card Subscription - Full M…" at bounding box center [133, 88] width 55 height 9
click at [280, 27] on link "Bookings" at bounding box center [276, 24] width 31 height 12
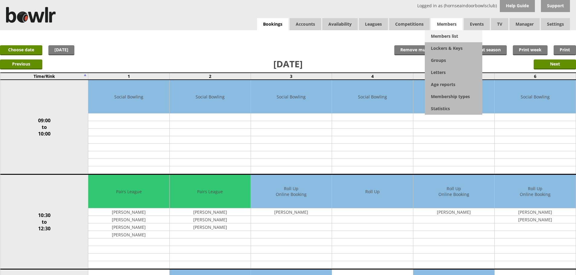
click at [448, 32] on link "Members list" at bounding box center [453, 36] width 57 height 12
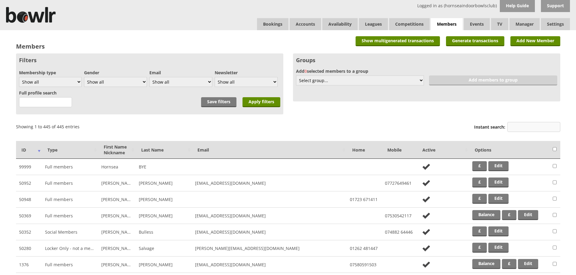
click at [517, 124] on input "Instant search:" at bounding box center [533, 127] width 53 height 10
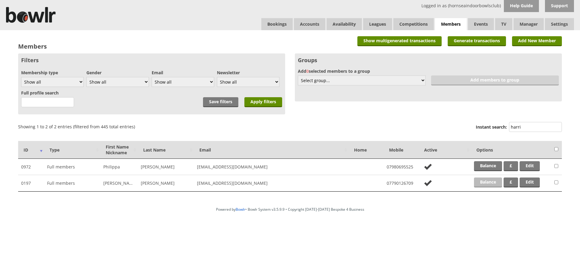
type input "harri"
click at [491, 181] on link "Balance" at bounding box center [488, 183] width 28 height 10
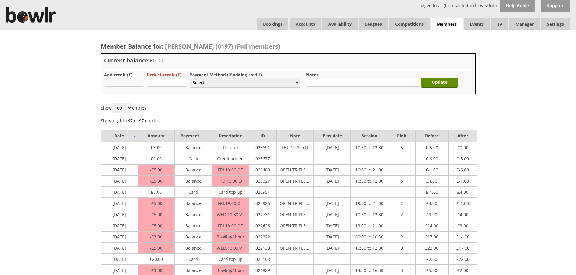
click at [126, 83] on input "text" at bounding box center [124, 82] width 40 height 9
type input "20.00"
click at [208, 83] on select "Select... Cash Card Cheque Bank Transfer Other Member Card Gift Voucher Balance" at bounding box center [244, 83] width 110 height 10
select select "2"
click at [189, 78] on select "Select... Cash Card Cheque Bank Transfer Other Member Card Gift Voucher Balance" at bounding box center [244, 83] width 110 height 10
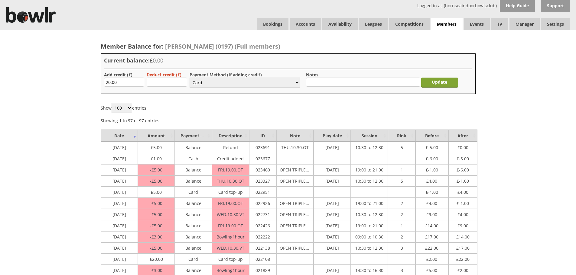
click at [449, 84] on input "Update" at bounding box center [439, 83] width 37 height 10
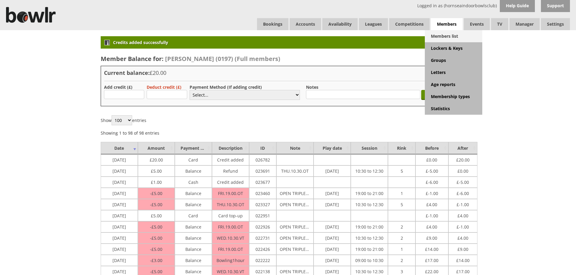
click at [441, 36] on link "Members list" at bounding box center [453, 36] width 57 height 12
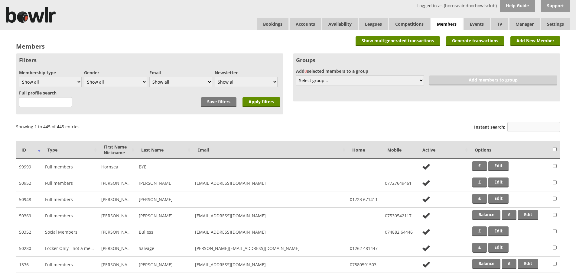
click at [520, 124] on input "Instant search:" at bounding box center [533, 127] width 53 height 10
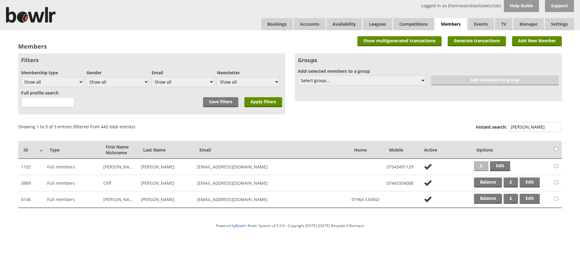
type input "holm"
click at [477, 165] on link "£" at bounding box center [481, 166] width 15 height 10
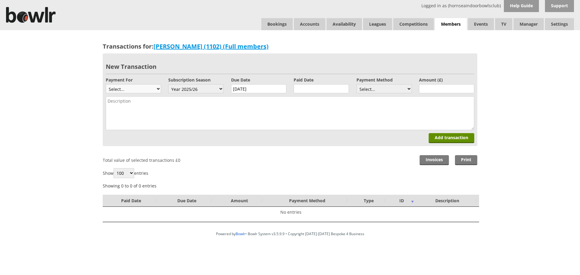
click at [115, 85] on select "Select... Full mem rink fee Locker Replacement key / card Subscription - Full M…" at bounding box center [133, 88] width 55 height 9
click at [254, 105] on textarea at bounding box center [290, 113] width 369 height 34
click at [407, 85] on select "Select... Cash Card Cheque Bank Transfer Other Member Card Gift Voucher Balance" at bounding box center [384, 88] width 55 height 9
select select "2"
click at [357, 84] on select "Select... Cash Card Cheque Bank Transfer Other Member Card Gift Voucher Balance" at bounding box center [384, 88] width 55 height 9
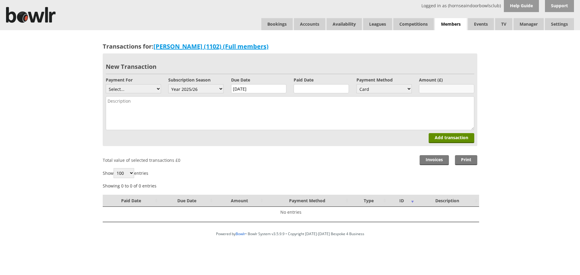
click at [426, 91] on input "number" at bounding box center [446, 88] width 55 height 9
type input "20.00"
click at [207, 101] on textarea at bounding box center [290, 113] width 369 height 34
click at [440, 141] on input "Add transaction" at bounding box center [452, 138] width 46 height 10
click at [150, 91] on select "Select... Full mem rink fee Locker Replacement key / card Subscription - Full M…" at bounding box center [133, 88] width 55 height 9
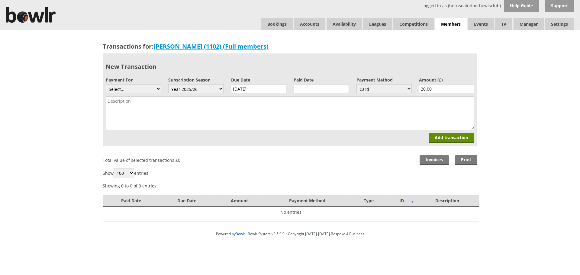
click at [48, 149] on div "Transactions for: David Holman (1102) (Full members) New Transaction Payment Fo…" at bounding box center [290, 129] width 580 height 198
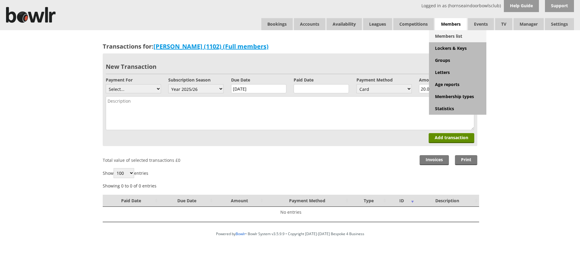
click at [444, 35] on link "Members list" at bounding box center [457, 36] width 57 height 12
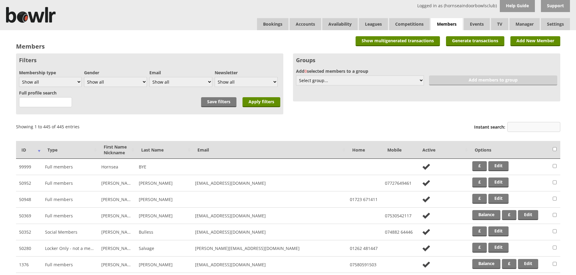
click at [536, 128] on input "Instant search:" at bounding box center [533, 127] width 53 height 10
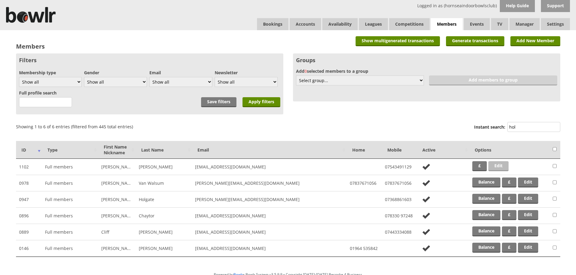
type input "hol"
click at [496, 164] on link "Edit" at bounding box center [498, 166] width 20 height 10
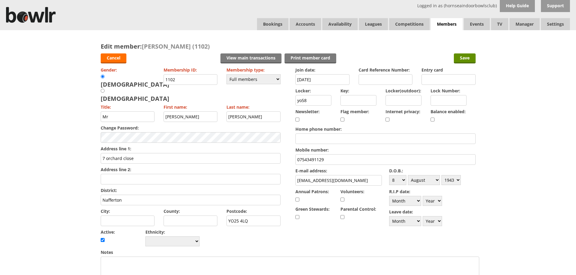
click at [433, 118] on input "checkbox" at bounding box center [432, 119] width 4 height 7
checkbox input "true"
click at [463, 57] on input "Save" at bounding box center [465, 58] width 22 height 10
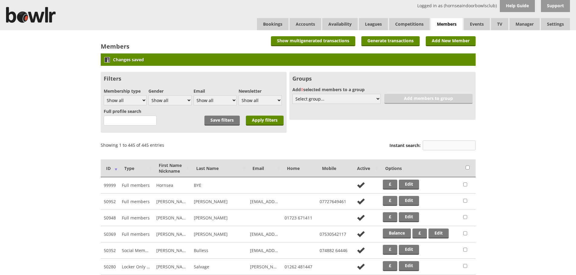
click at [458, 144] on input "Instant search:" at bounding box center [448, 146] width 53 height 10
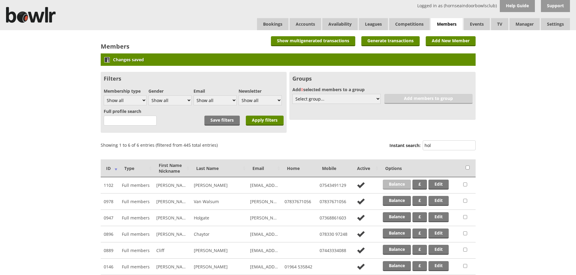
type input "hol"
click at [402, 184] on link "Balance" at bounding box center [397, 185] width 28 height 10
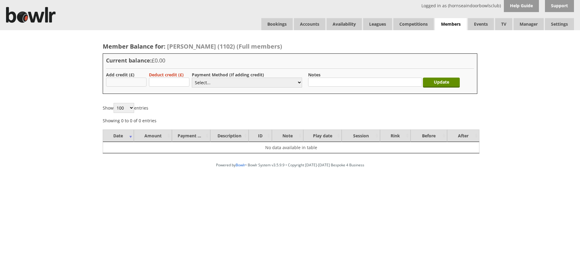
click at [127, 80] on input "text" at bounding box center [126, 82] width 40 height 9
type input "20.00"
click at [271, 87] on select "Select... Cash Card Cheque Bank Transfer Other Member Card Gift Voucher Balance" at bounding box center [247, 83] width 110 height 10
select select "2"
click at [192, 78] on select "Select... Cash Card Cheque Bank Transfer Other Member Card Gift Voucher Balance" at bounding box center [247, 83] width 110 height 10
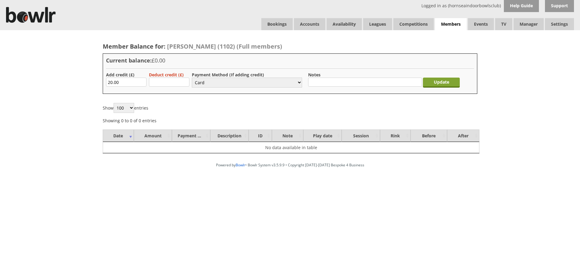
click at [451, 84] on input "Update" at bounding box center [441, 83] width 37 height 10
